Goal: Information Seeking & Learning: Learn about a topic

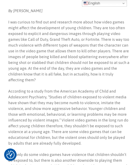
scroll to position [175, 0]
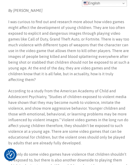
click at [97, 45] on p "I was curious to find out and research more about how video games might affect …" at bounding box center [68, 51] width 121 height 64
click at [107, 120] on p "According to a study from the American Academy of Child and Adolescent Psychiat…" at bounding box center [68, 117] width 121 height 58
click at [91, 114] on p "According to a study from the American Academy of Child and Adolescent Psychiat…" at bounding box center [68, 117] width 121 height 58
click at [88, 90] on p "According to a study from the American Academy of Child and Adolescent Psychiat…" at bounding box center [68, 117] width 121 height 58
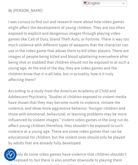
click at [118, 66] on p "I was curious to find out and research more about how video games might affect …" at bounding box center [68, 51] width 121 height 64
click at [83, 127] on p "According to a study from the American Academy of Child and Adolescent Psychiat…" at bounding box center [68, 117] width 121 height 58
click at [83, 129] on p "According to a study from the American Academy of Child and Adolescent Psychiat…" at bounding box center [68, 117] width 121 height 58
click at [82, 130] on p "According to a study from the American Academy of Child and Adolescent Psychiat…" at bounding box center [68, 117] width 121 height 58
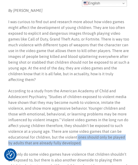
drag, startPoint x: 76, startPoint y: 131, endPoint x: 76, endPoint y: 128, distance: 3.6
click at [76, 128] on p "According to a study from the American Academy of Child and Adolescent Psychiat…" at bounding box center [68, 117] width 121 height 58
click at [76, 129] on p "According to a study from the American Academy of Child and Adolescent Psychiat…" at bounding box center [68, 117] width 121 height 58
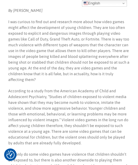
click at [78, 129] on p "According to a study from the American Academy of Child and Adolescent Psychiat…" at bounding box center [68, 117] width 121 height 58
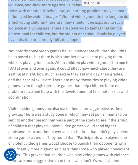
drag, startPoint x: 74, startPoint y: 133, endPoint x: 87, endPoint y: -19, distance: 151.8
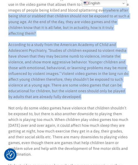
click at [78, 85] on p "According to a study from the American Academy of Child and Adolescent Psychiat…" at bounding box center [68, 71] width 121 height 58
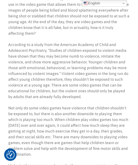
drag, startPoint x: 75, startPoint y: 86, endPoint x: 114, endPoint y: 87, distance: 39.6
click at [114, 87] on p "According to a study from the American Academy of Child and Adolescent Psychiat…" at bounding box center [68, 71] width 121 height 58
click at [112, 87] on p "According to a study from the American Academy of Child and Adolescent Psychiat…" at bounding box center [68, 71] width 121 height 58
click at [82, 63] on p "According to a study from the American Academy of Child and Adolescent Psychiat…" at bounding box center [68, 71] width 121 height 58
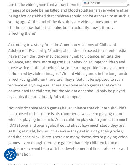
click at [94, 105] on p "Not only do some video games have violence that children shouldn’t be exposed t…" at bounding box center [68, 131] width 121 height 52
click at [50, 139] on p "Not only do some video games have violence that children shouldn’t be exposed t…" at bounding box center [68, 131] width 121 height 52
click at [50, 133] on p "Not only do some video games have violence that children shouldn’t be exposed t…" at bounding box center [68, 131] width 121 height 52
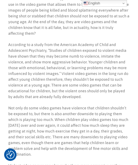
click at [75, 109] on p "Not only do some video games have violence that children shouldn’t be exposed t…" at bounding box center [68, 131] width 121 height 52
click at [102, 60] on p "According to a study from the American Academy of Child and Adolescent Psychiat…" at bounding box center [68, 71] width 121 height 58
click at [79, 116] on p "Not only do some video games have violence that children shouldn’t be exposed t…" at bounding box center [68, 131] width 121 height 52
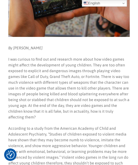
scroll to position [157, 0]
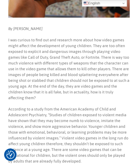
click at [57, 70] on p "I was curious to find out and research more about how video games might affect …" at bounding box center [68, 69] width 121 height 64
click at [46, 141] on p "According to a study from the American Academy of Child and Adolescent Psychiat…" at bounding box center [68, 135] width 121 height 58
click at [70, 118] on p "According to a study from the American Academy of Child and Adolescent Psychiat…" at bounding box center [68, 135] width 121 height 58
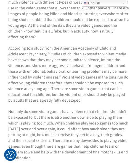
scroll to position [218, 0]
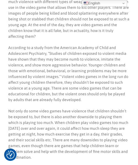
click at [98, 45] on p "According to a study from the American Academy of Child and Adolescent Psychiat…" at bounding box center [68, 74] width 121 height 58
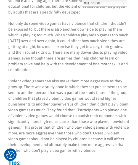
scroll to position [306, 0]
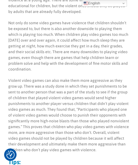
click at [42, 141] on p "Violent video games can also make them more aggressive as they grow up. There w…" at bounding box center [68, 115] width 121 height 75
click at [94, 98] on p "Violent video games can also make them more aggressive as they grow up. There w…" at bounding box center [68, 115] width 121 height 75
click at [113, 78] on p "Violent video games can also make them more aggressive as they grow up. There w…" at bounding box center [68, 115] width 121 height 75
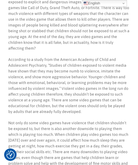
scroll to position [209, 0]
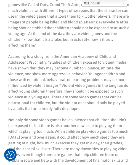
click at [40, 71] on p "According to a study from the American Academy of Child and Adolescent Psychiat…" at bounding box center [68, 83] width 121 height 58
click at [61, 124] on p "Not only do some video games have violence that children shouldn’t be exposed t…" at bounding box center [68, 143] width 121 height 52
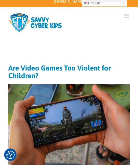
scroll to position [9, 0]
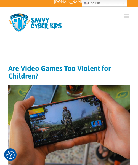
click at [51, 38] on div "Page Title Bar" at bounding box center [69, 43] width 138 height 11
click at [62, 40] on div "Page Title Bar" at bounding box center [68, 44] width 121 height 8
click at [112, 30] on div "Search for:  Families Sign Up! Kids Digital Bill of Rights Technology Pledge T…" at bounding box center [69, 23] width 138 height 31
click at [117, 40] on div "Page Title Bar" at bounding box center [68, 44] width 121 height 8
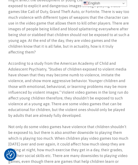
scroll to position [205, 0]
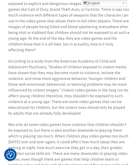
click at [90, 34] on p "I was curious to find out and research more about how video games might affect …" at bounding box center [68, 21] width 121 height 64
click at [32, 79] on p "According to a study from the American Academy of Child and Adolescent Psychiat…" at bounding box center [68, 87] width 121 height 58
click at [26, 58] on p "According to a study from the American Academy of Child and Adolescent Psychiat…" at bounding box center [68, 87] width 121 height 58
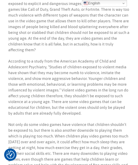
click at [66, 77] on p "According to a study from the American Academy of Child and Adolescent Psychiat…" at bounding box center [68, 87] width 121 height 58
click at [61, 85] on p "According to a study from the American Academy of Child and Adolescent Psychiat…" at bounding box center [68, 87] width 121 height 58
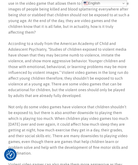
scroll to position [222, 0]
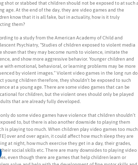
scroll to position [209, 0]
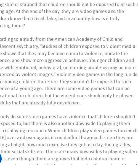
click at [82, 77] on p "According to a study from the American Academy of Child and Adolescent Psychiat…" at bounding box center [68, 83] width 121 height 58
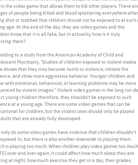
click at [91, 123] on p "Not only do some video games have violence that children shouldn’t be exposed t…" at bounding box center [68, 143] width 121 height 52
click at [90, 117] on p "Not only do some video games have violence that children shouldn’t be exposed t…" at bounding box center [68, 143] width 121 height 52
click at [74, 79] on p "According to a study from the American Academy of Child and Adolescent Psychiat…" at bounding box center [68, 83] width 121 height 58
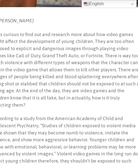
scroll to position [168, 0]
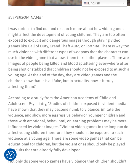
click at [48, 41] on p "I was curious to find out and research more about how video games might affect …" at bounding box center [68, 58] width 121 height 64
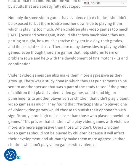
scroll to position [309, 0]
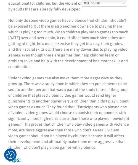
click at [94, 115] on p "Violent video games can also make them more aggressive as they grow up. There w…" at bounding box center [68, 112] width 121 height 75
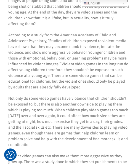
scroll to position [233, 0]
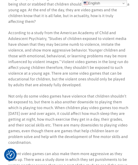
click at [92, 111] on p "Not only do some video games have violence that children shouldn’t be exposed t…" at bounding box center [68, 119] width 121 height 52
click at [77, 76] on p "According to a study from the American Academy of Child and Adolescent Psychiat…" at bounding box center [68, 59] width 121 height 58
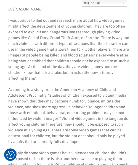
scroll to position [177, 0]
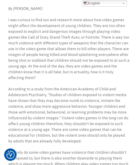
click at [68, 87] on p "According to a study from the American Academy of Child and Adolescent Psychiat…" at bounding box center [68, 115] width 121 height 58
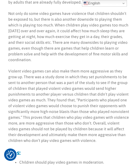
scroll to position [321, 0]
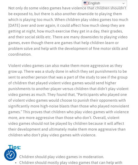
click at [100, 82] on p "Violent video games can also make them more aggressive as they grow up. There w…" at bounding box center [68, 100] width 121 height 75
click at [53, 144] on h3 "Tips:" at bounding box center [68, 147] width 121 height 6
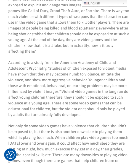
scroll to position [204, 0]
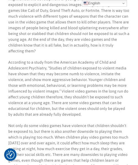
click at [81, 59] on p "According to a study from the American Academy of Child and Adolescent Psychiat…" at bounding box center [68, 88] width 121 height 58
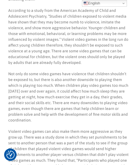
scroll to position [256, 0]
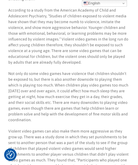
click at [96, 134] on p "Violent video games can also make them more aggressive as they grow up. There w…" at bounding box center [68, 165] width 121 height 75
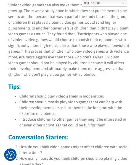
scroll to position [400, 0]
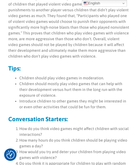
click at [92, 81] on li "Children should mostly play video games that can help with their development ve…" at bounding box center [74, 89] width 110 height 17
click at [78, 116] on h3 "Conversation Starters:" at bounding box center [68, 119] width 121 height 6
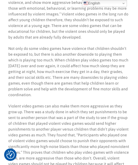
scroll to position [281, 0]
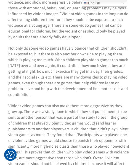
click at [67, 109] on p "Violent video games can also make them more aggressive as they grow up. There w…" at bounding box center [68, 140] width 121 height 75
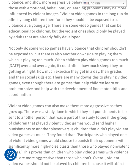
scroll to position [281, 0]
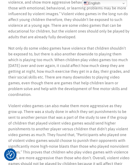
click at [28, 134] on p "Violent video games can also make them more aggressive as they grow up. There w…" at bounding box center [69, 140] width 122 height 75
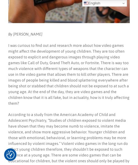
scroll to position [151, 0]
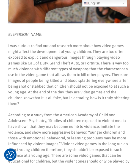
click at [102, 43] on p "I was curious to find out and research more about how video games might affect …" at bounding box center [69, 75] width 122 height 64
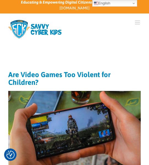
scroll to position [4, 0]
